Goal: Task Accomplishment & Management: Manage account settings

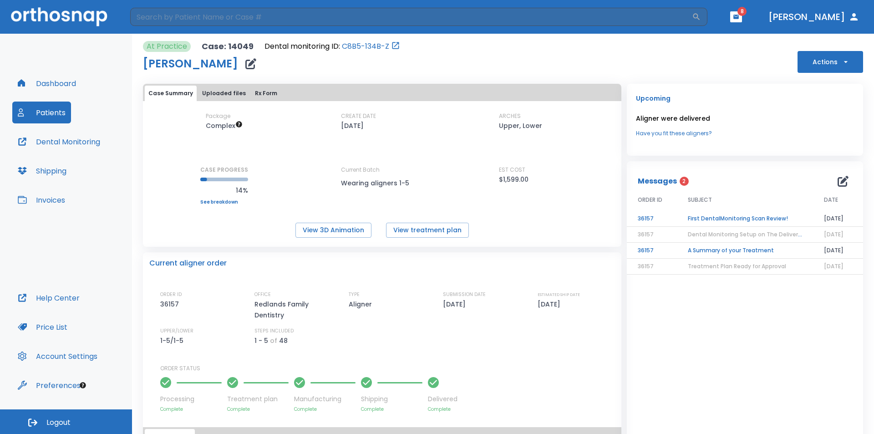
click at [747, 15] on span "8" at bounding box center [741, 11] width 9 height 9
click at [747, 14] on span "8" at bounding box center [741, 11] width 9 height 9
click at [694, 219] on td "First DentalMonitoring Scan Review!" at bounding box center [745, 219] width 136 height 16
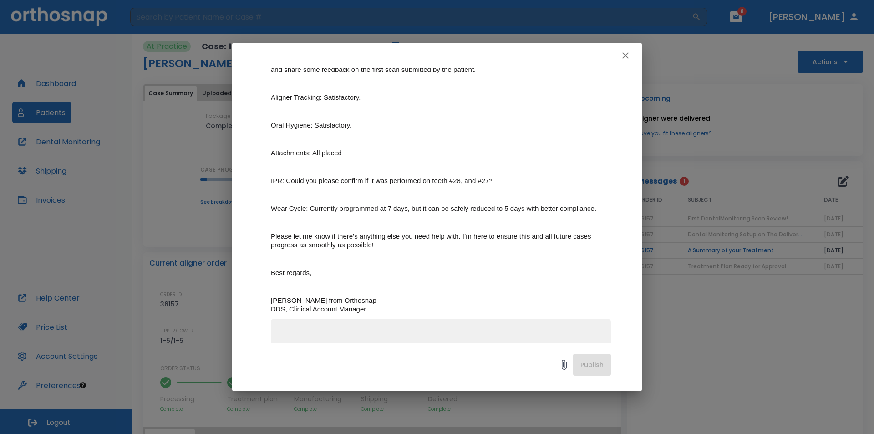
scroll to position [196, 0]
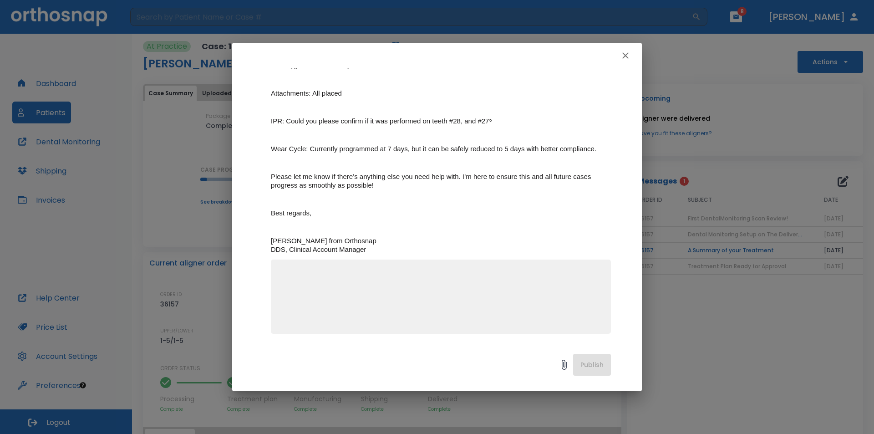
click at [483, 288] on textarea at bounding box center [440, 300] width 329 height 63
type textarea "yes IPR was done"
click at [591, 360] on button "Publish" at bounding box center [592, 365] width 38 height 22
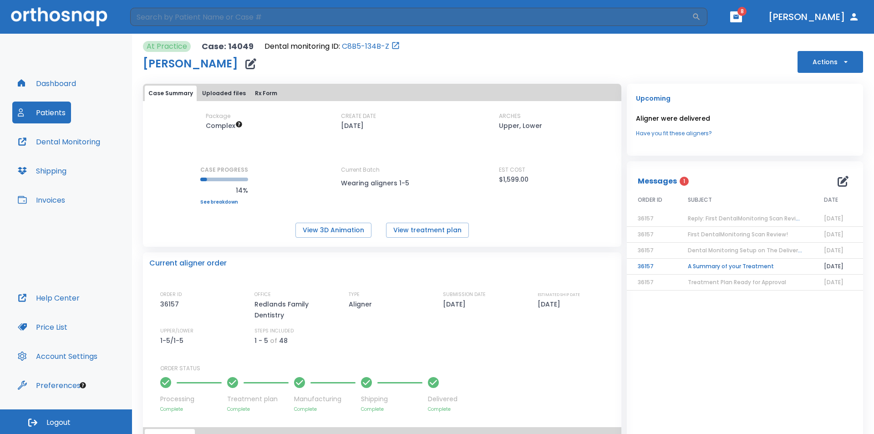
click at [723, 267] on td "A Summary of your Treatment" at bounding box center [745, 267] width 136 height 16
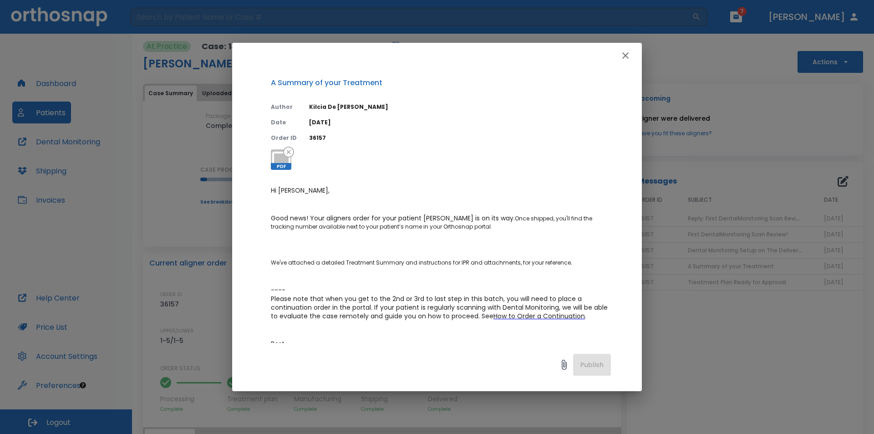
click at [630, 57] on icon "button" at bounding box center [625, 55] width 11 height 11
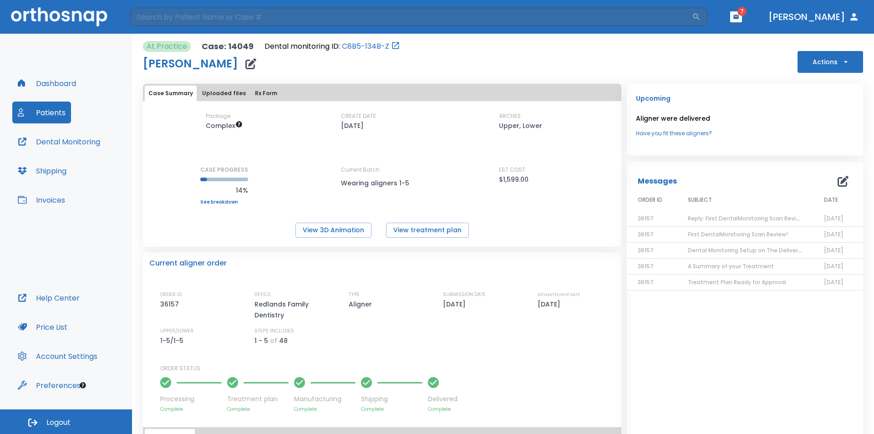
click at [747, 10] on span "7" at bounding box center [741, 11] width 9 height 9
click at [739, 19] on icon "button" at bounding box center [735, 17] width 5 height 4
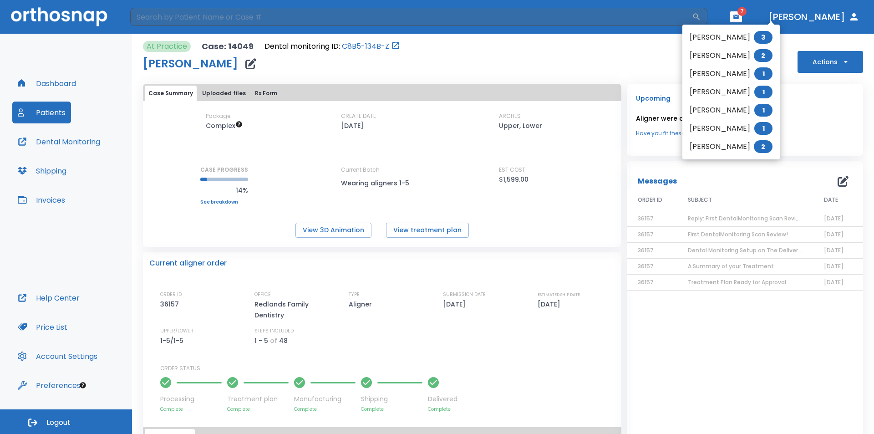
click at [708, 39] on li "[PERSON_NAME] 3" at bounding box center [730, 37] width 97 height 18
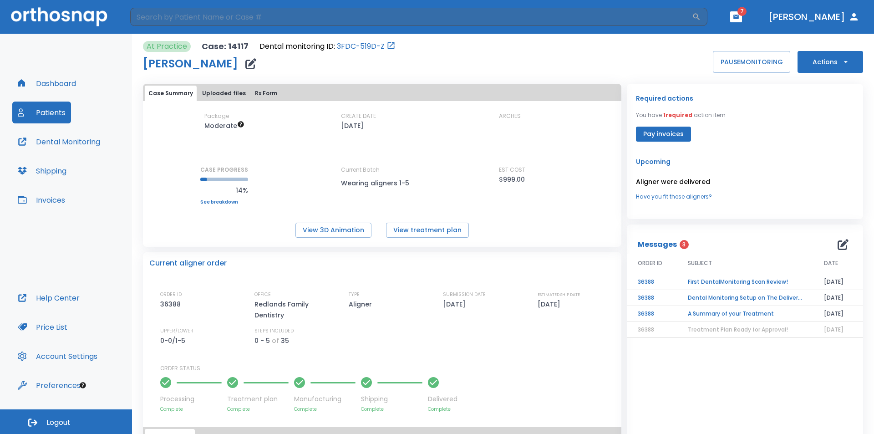
click at [717, 284] on td "First DentalMonitoring Scan Review!" at bounding box center [745, 282] width 136 height 16
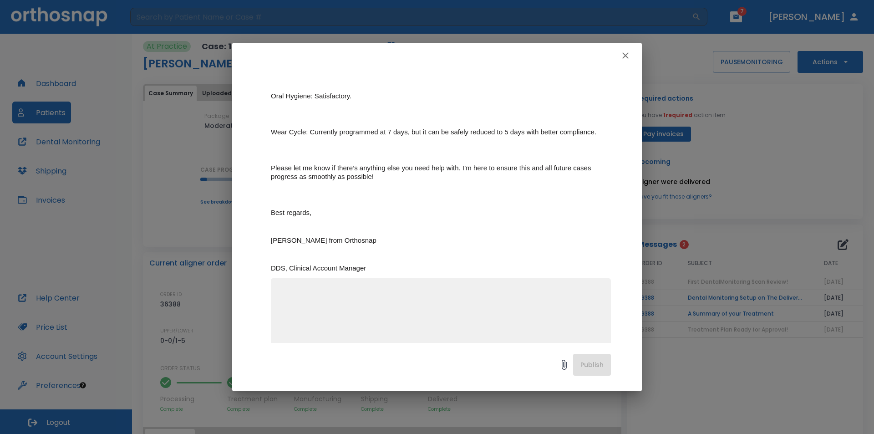
scroll to position [201, 0]
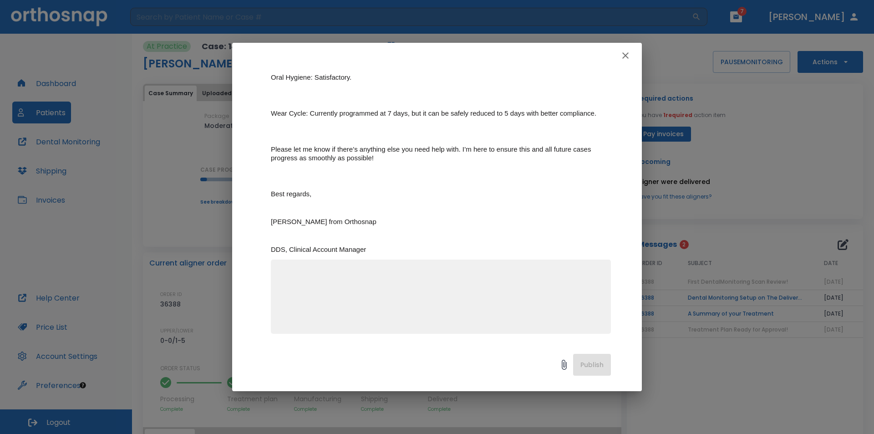
click at [420, 281] on textarea at bounding box center [440, 300] width 329 height 63
type textarea "thank you"
click at [603, 366] on button "Publish" at bounding box center [592, 365] width 38 height 22
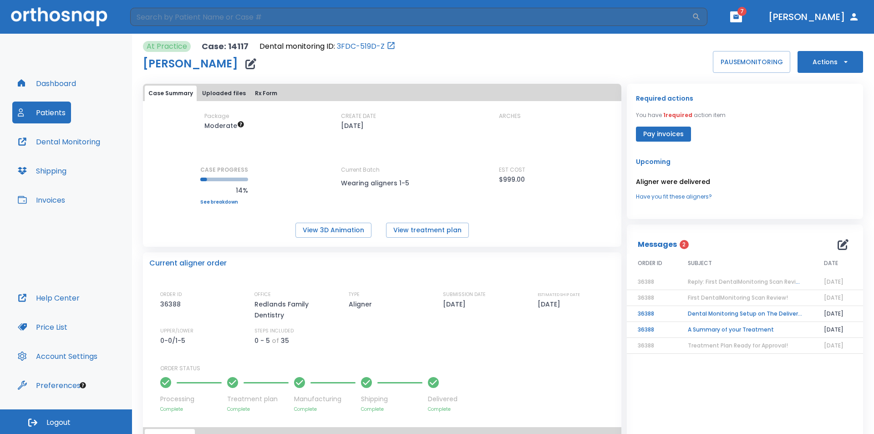
click at [735, 315] on td "Dental Monitoring Setup on The Delivery Day" at bounding box center [745, 314] width 136 height 16
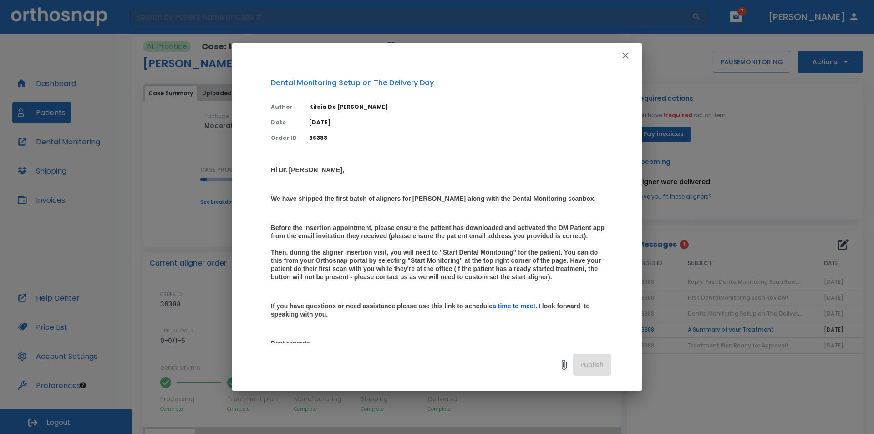
click at [627, 49] on button "button" at bounding box center [625, 55] width 18 height 18
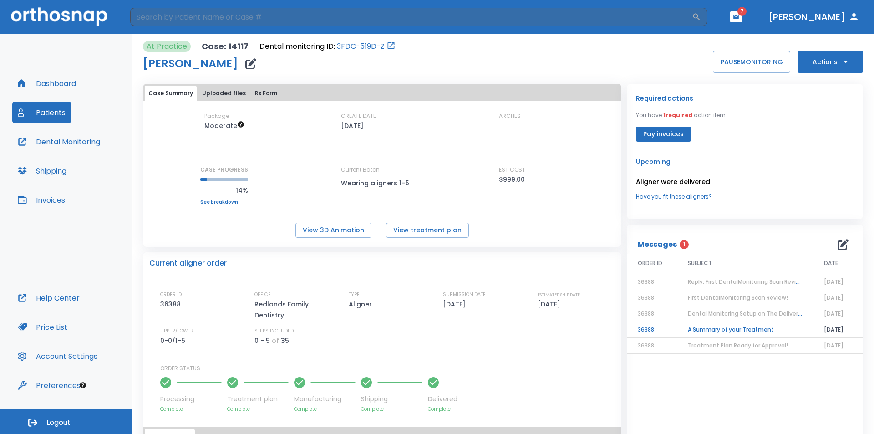
click at [730, 313] on span "Dental Monitoring Setup on The Delivery Day" at bounding box center [751, 314] width 126 height 8
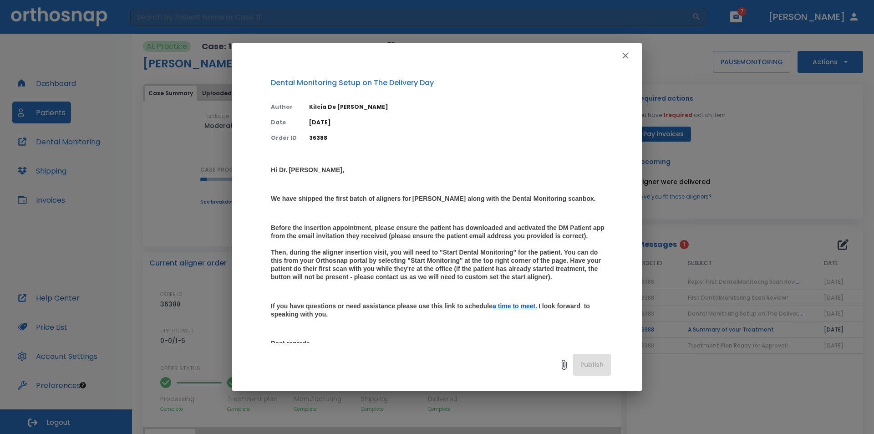
click at [626, 57] on icon "button" at bounding box center [625, 55] width 11 height 11
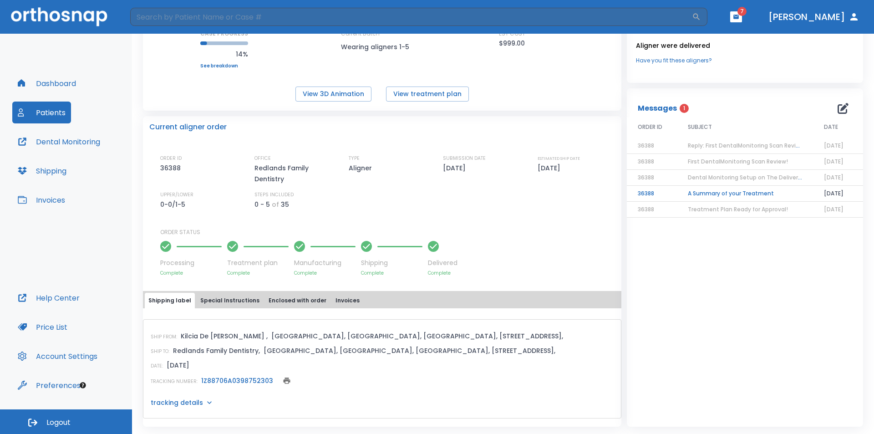
scroll to position [0, 0]
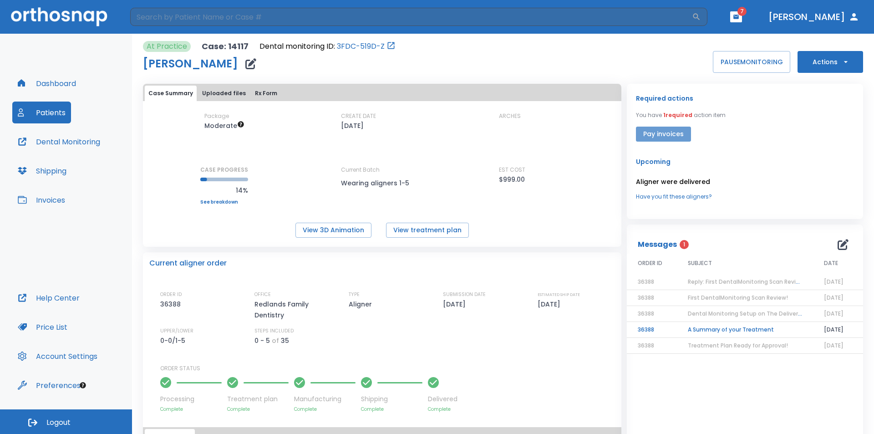
click at [660, 136] on button "Pay invoices" at bounding box center [663, 134] width 55 height 15
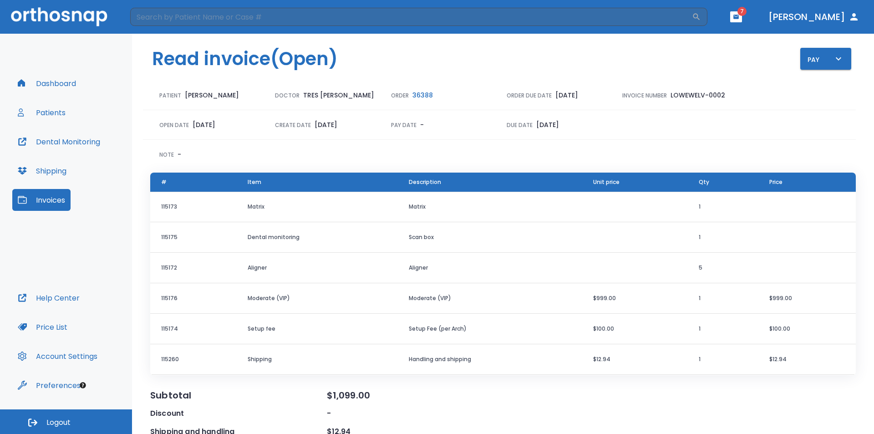
scroll to position [56, 0]
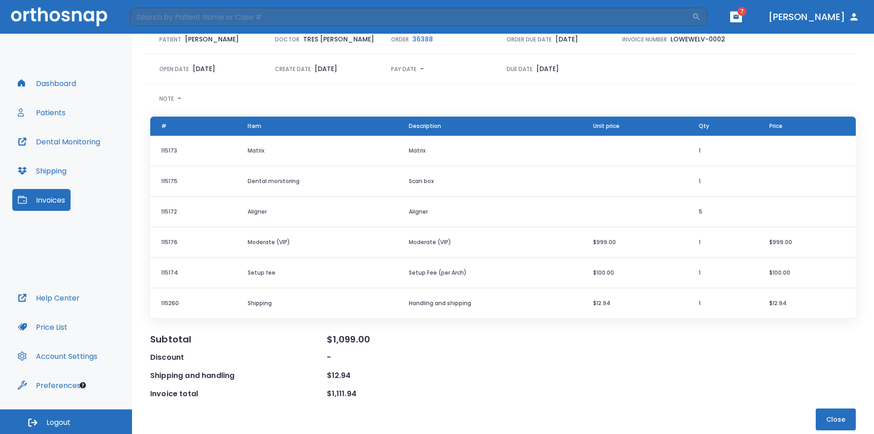
click at [485, 356] on div "-" at bounding box center [415, 357] width 177 height 11
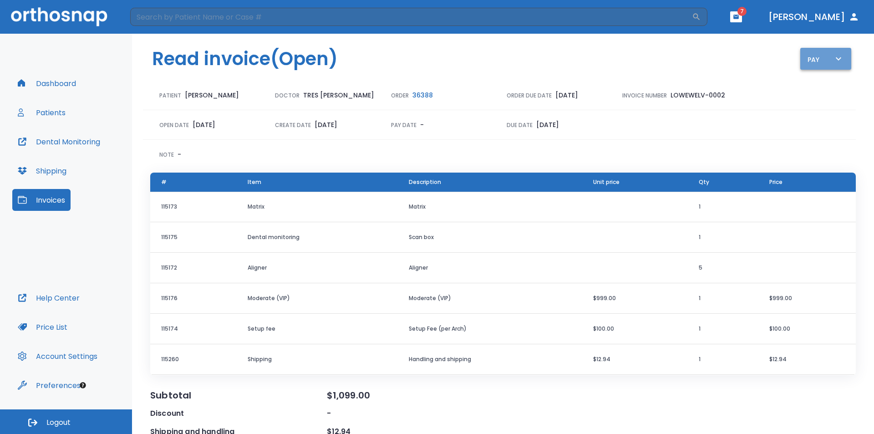
click at [833, 59] on icon "button" at bounding box center [838, 58] width 11 height 11
click at [821, 84] on p "Pay online by CC" at bounding box center [825, 85] width 47 height 8
